Goal: Register for event/course

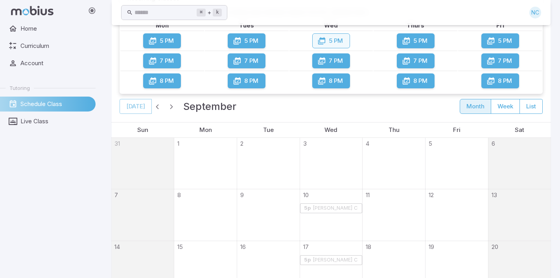
scroll to position [97, 0]
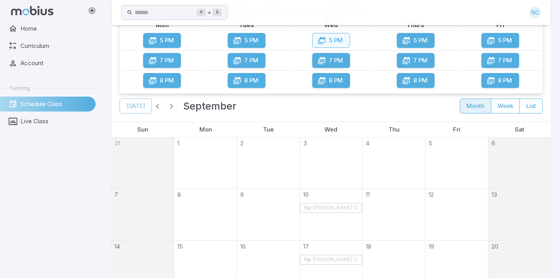
click at [333, 38] on button "5 PM" at bounding box center [331, 40] width 38 height 15
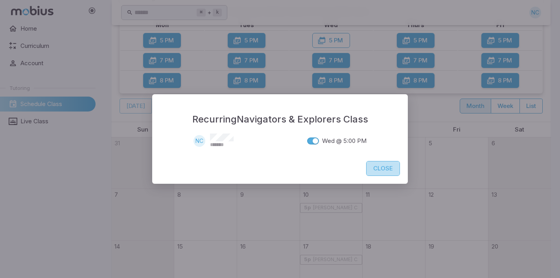
click at [386, 170] on button "Close" at bounding box center [383, 168] width 34 height 15
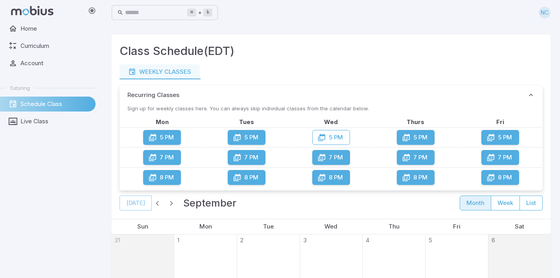
scroll to position [0, 0]
click at [45, 123] on span "Live Class" at bounding box center [55, 121] width 70 height 9
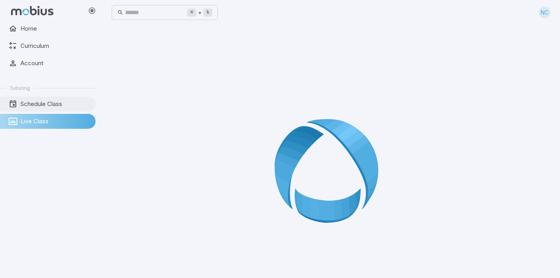
click at [50, 104] on span "Schedule Class" at bounding box center [55, 104] width 70 height 9
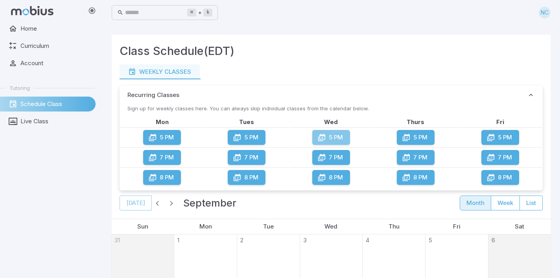
click at [336, 137] on button "5 PM" at bounding box center [331, 137] width 38 height 15
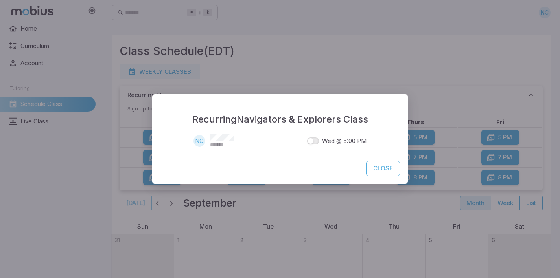
click at [339, 49] on div "Recurring Navigators & Explorers Class NC ******* Wed @ 5:00 PM Close" at bounding box center [280, 139] width 560 height 278
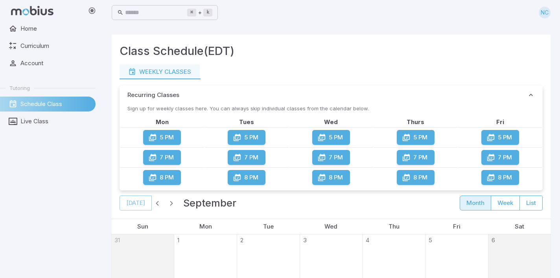
click at [356, 108] on p "Sign up for weekly classes here. You can always skip individual classes from th…" at bounding box center [331, 109] width 423 height 8
